Goal: Information Seeking & Learning: Learn about a topic

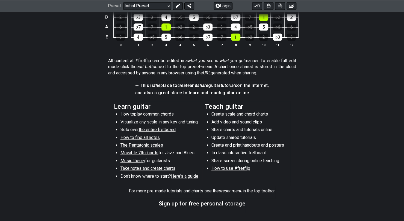
scroll to position [221, 0]
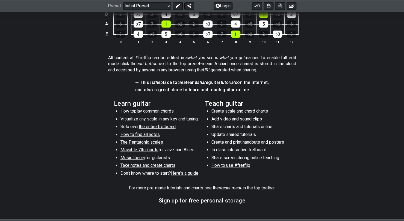
click at [138, 142] on span "The Pentatonic scales" at bounding box center [141, 142] width 43 height 5
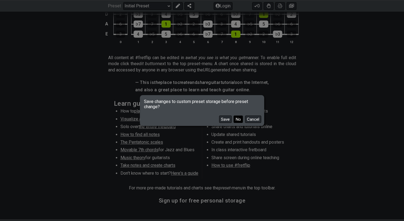
click at [238, 120] on button "No" at bounding box center [237, 119] width 9 height 7
select select "/minor-pentatonic"
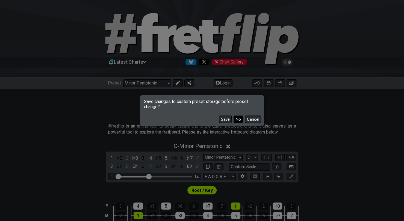
select select "C"
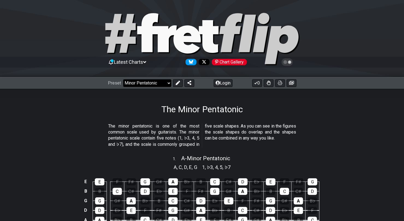
click at [168, 83] on select "Welcome to #fretflip! Initial Preset Custom Preset Minor Pentatonic Major Penta…" at bounding box center [147, 83] width 48 height 8
click at [123, 79] on select "Welcome to #fretflip! Initial Preset Custom Preset Minor Pentatonic Major Penta…" at bounding box center [147, 83] width 48 height 8
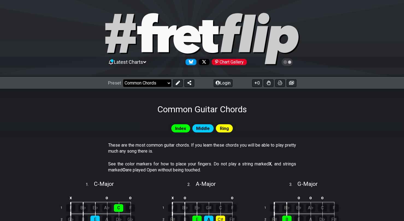
click at [166, 82] on select "Welcome to #fretflip! Initial Preset Custom Preset Minor Pentatonic Major Penta…" at bounding box center [147, 83] width 48 height 8
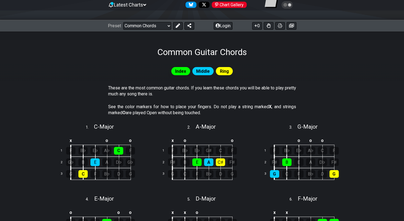
scroll to position [67, 0]
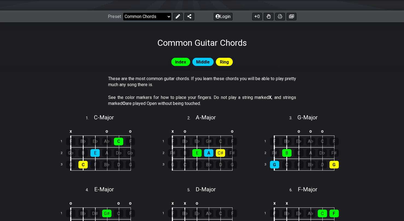
click at [160, 17] on select "Welcome to #fretflip! Initial Preset Custom Preset Minor Pentatonic Major Penta…" at bounding box center [147, 17] width 48 height 8
click at [123, 13] on select "Welcome to #fretflip! Initial Preset Custom Preset Minor Pentatonic Major Penta…" at bounding box center [147, 17] width 48 height 8
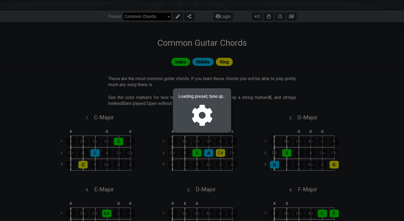
select select "/musical-notes-explained"
